Goal: Communication & Community: Ask a question

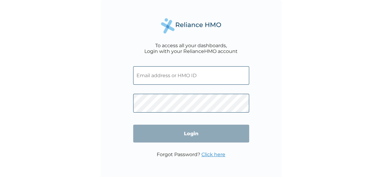
click at [169, 74] on input "text" at bounding box center [191, 75] width 116 height 18
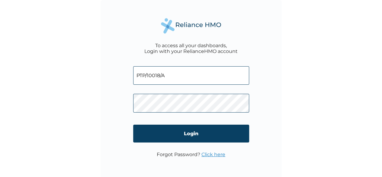
type input "PTP/10018/A"
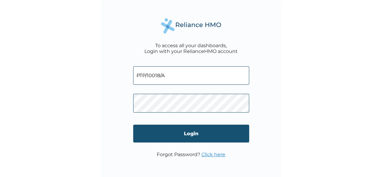
click at [190, 133] on input "Login" at bounding box center [191, 133] width 116 height 18
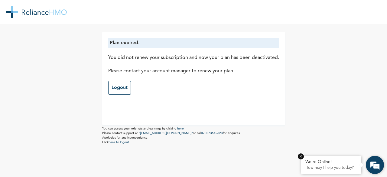
click at [333, 167] on p "How may I help you today?" at bounding box center [330, 167] width 51 height 5
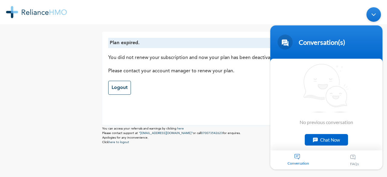
click at [298, 158] on div "Conversation" at bounding box center [298, 159] width 56 height 19
click at [341, 138] on div "Chat Now" at bounding box center [325, 139] width 43 height 11
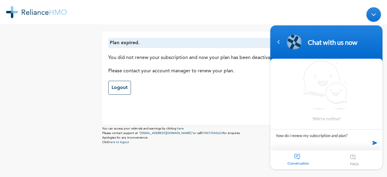
type textarea "how do i renew my subscription and plan?"
click at [374, 142] on span at bounding box center [374, 142] width 9 height 9
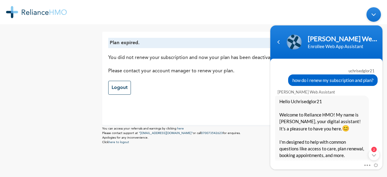
drag, startPoint x: 382, startPoint y: 92, endPoint x: 382, endPoint y: 99, distance: 7.3
click at [382, 99] on body "[PERSON_NAME] Enrollee Web Assistant Enrollee Web App Assistant uchrisedglor21 …" at bounding box center [326, 88] width 118 height 168
click at [374, 155] on div "2" at bounding box center [373, 154] width 11 height 11
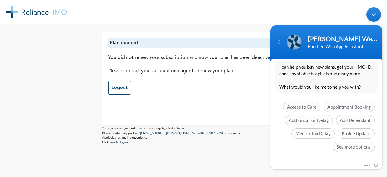
drag, startPoint x: 382, startPoint y: 128, endPoint x: 380, endPoint y: 119, distance: 8.9
click at [380, 119] on body "[PERSON_NAME] Enrollee Web Assistant Enrollee Web App Assistant uchrisedglor21 …" at bounding box center [326, 88] width 118 height 168
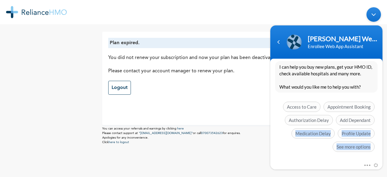
drag, startPoint x: 382, startPoint y: 127, endPoint x: 376, endPoint y: 115, distance: 13.3
click at [376, 115] on body "[PERSON_NAME] Enrollee Web Assistant Enrollee Web App Assistant uchrisedglor21 …" at bounding box center [326, 88] width 118 height 168
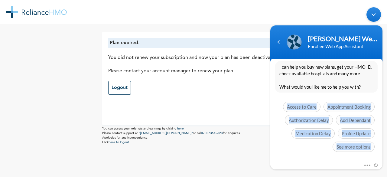
drag, startPoint x: 380, startPoint y: 142, endPoint x: 377, endPoint y: 73, distance: 69.2
click at [377, 73] on div "I can help you buy new plans, get your HMO ID, check available hospitals and ma…" at bounding box center [326, 108] width 112 height 94
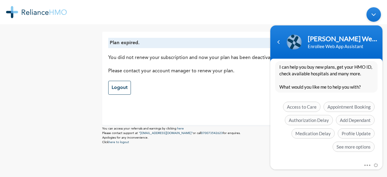
click at [382, 73] on body "[PERSON_NAME] Enrollee Web Assistant Enrollee Web App Assistant uchrisedglor21 …" at bounding box center [326, 88] width 118 height 168
click at [379, 73] on div "I can help you buy new plans, get your HMO ID, check available hospitals and ma…" at bounding box center [326, 108] width 112 height 94
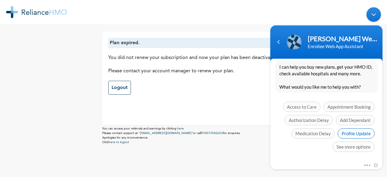
click at [353, 132] on span "Profile Update" at bounding box center [355, 133] width 37 height 10
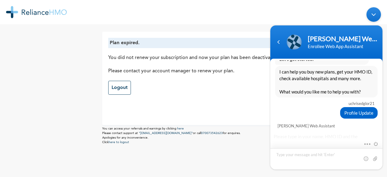
scroll to position [185, 0]
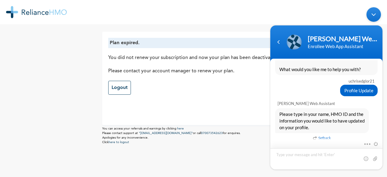
click at [297, 155] on textarea "Type your message and hit 'Enter'" at bounding box center [326, 158] width 112 height 21
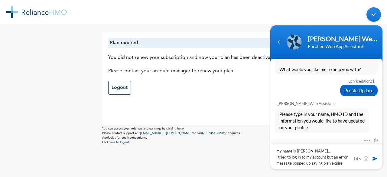
type textarea "my name is [PERSON_NAME].... i tried to log in to my account but an error messa…"
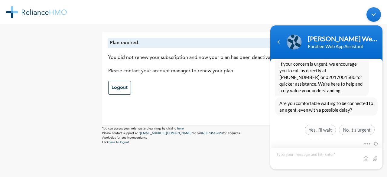
scroll to position [357, 0]
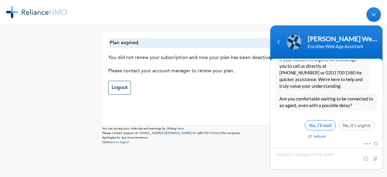
click at [318, 123] on span "Yes, I’ll wait" at bounding box center [319, 125] width 31 height 10
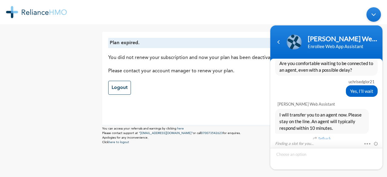
scroll to position [412, 0]
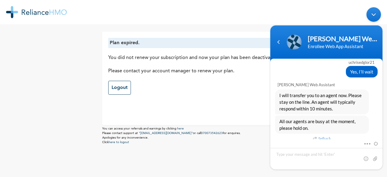
click at [254, 9] on div at bounding box center [193, 12] width 387 height 24
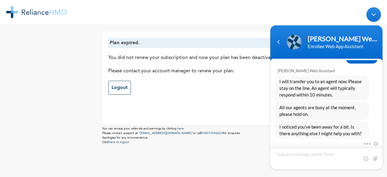
click at [300, 159] on textarea "Type your message and hit 'Enter'" at bounding box center [326, 158] width 112 height 21
type textarea "i am still waiting to speak to an agent"
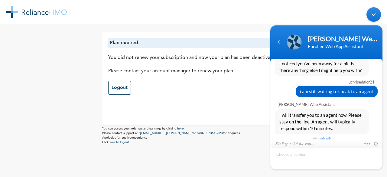
scroll to position [508, 0]
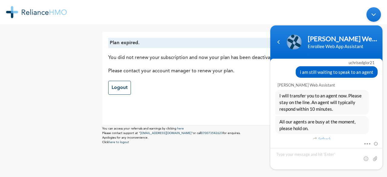
click at [323, 136] on em "Setback" at bounding box center [322, 138] width 18 height 7
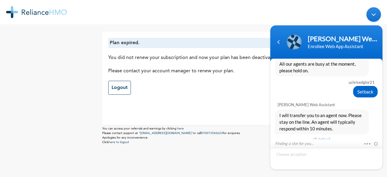
scroll to position [585, 0]
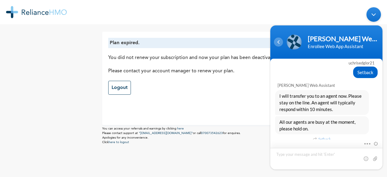
click at [280, 38] on div "Navigation go back" at bounding box center [278, 41] width 9 height 9
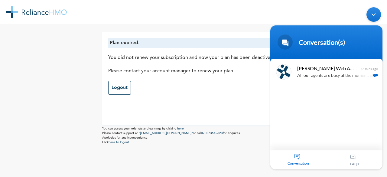
click at [223, 25] on div "Plan expired. You did not renew your subscription and now your plan has been de…" at bounding box center [193, 88] width 387 height 177
click at [370, 13] on div "Minimize live chat window" at bounding box center [373, 14] width 14 height 14
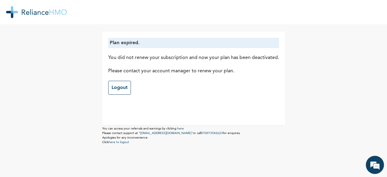
click at [39, 46] on div "Plan expired. You did not renew your subscription and now your plan has been de…" at bounding box center [193, 88] width 387 height 177
click at [11, 10] on img at bounding box center [36, 12] width 61 height 12
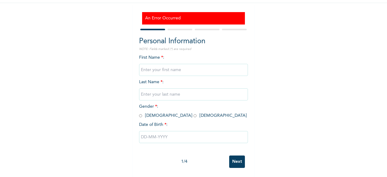
scroll to position [55, 0]
click at [233, 155] on input "Next" at bounding box center [237, 161] width 16 height 12
